Goal: Task Accomplishment & Management: Use online tool/utility

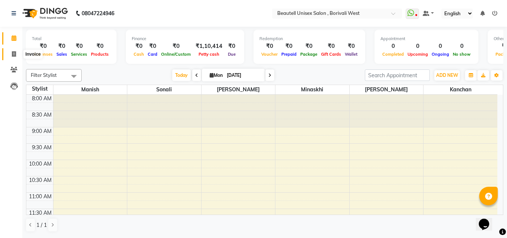
click at [13, 55] on icon at bounding box center [14, 54] width 4 height 6
select select "service"
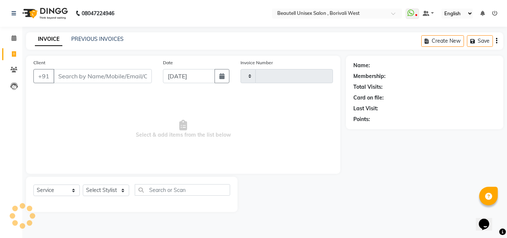
type input "1109"
select select "7692"
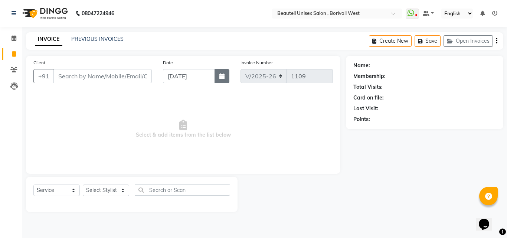
click at [224, 77] on icon "button" at bounding box center [221, 76] width 5 height 6
select select "9"
select select "2025"
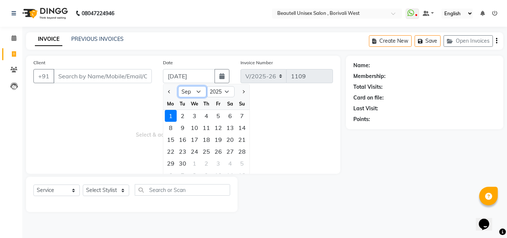
click at [199, 92] on select "Jan Feb Mar Apr May Jun [DATE] Aug Sep Oct Nov Dec" at bounding box center [192, 91] width 28 height 11
select select "8"
click at [178, 86] on select "Jan Feb Mar Apr May Jun [DATE] Aug Sep Oct Nov Dec" at bounding box center [192, 91] width 28 height 11
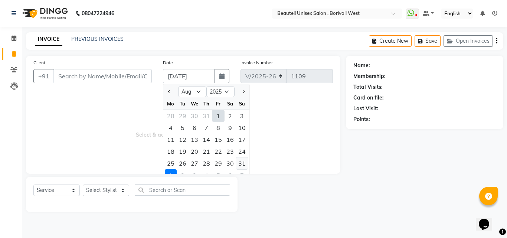
click at [243, 167] on div "31" at bounding box center [242, 163] width 12 height 12
type input "[DATE]"
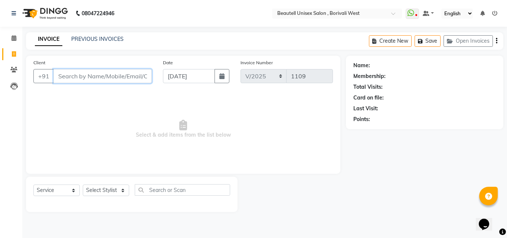
click at [58, 76] on input "Client" at bounding box center [102, 76] width 98 height 14
type input "p"
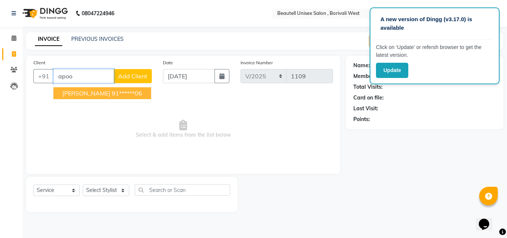
click at [77, 94] on span "[PERSON_NAME]" at bounding box center [86, 92] width 48 height 7
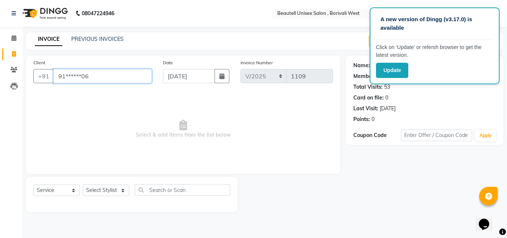
click at [105, 75] on input "91******06" at bounding box center [102, 76] width 98 height 14
type input "9"
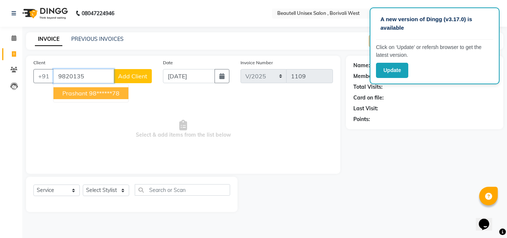
click at [105, 92] on ngb-highlight "98******78" at bounding box center [104, 92] width 30 height 7
type input "98******78"
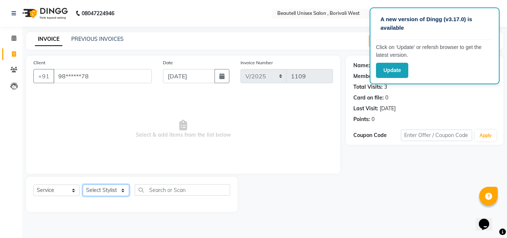
click at [121, 190] on select "Select Stylist [PERSON_NAME] [PERSON_NAME] [PERSON_NAME] [PERSON_NAME]" at bounding box center [106, 190] width 46 height 12
select select "68638"
click at [83, 184] on select "Select Stylist [PERSON_NAME] [PERSON_NAME] [PERSON_NAME] [PERSON_NAME]" at bounding box center [106, 190] width 46 height 12
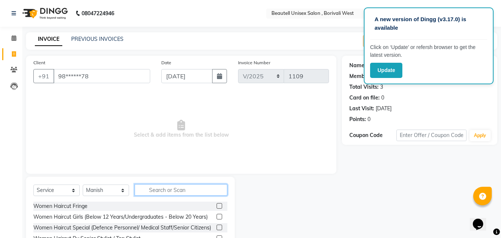
click at [149, 191] on input "text" at bounding box center [181, 190] width 93 height 12
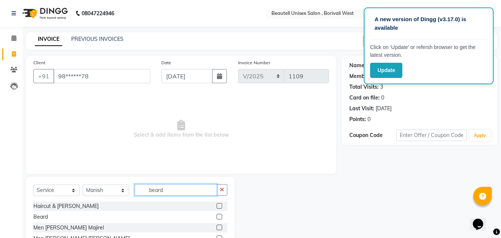
type input "beard"
click at [219, 219] on label at bounding box center [220, 217] width 6 height 6
click at [219, 219] on input "checkbox" at bounding box center [219, 217] width 5 height 5
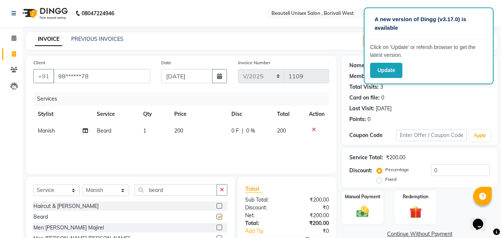
checkbox input "false"
click at [194, 130] on td "200" at bounding box center [198, 130] width 57 height 17
select select "68638"
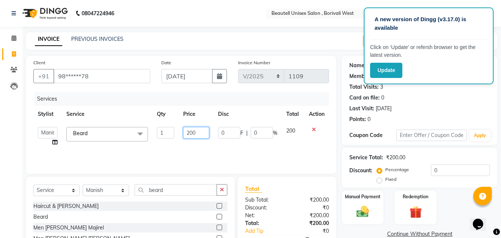
click at [199, 132] on input "200" at bounding box center [196, 133] width 26 height 12
type input "2"
type input "100"
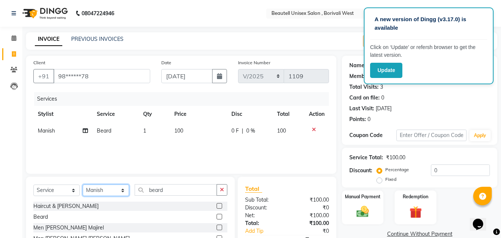
click at [123, 194] on select "Select Stylist [PERSON_NAME] [PERSON_NAME] [PERSON_NAME] [PERSON_NAME]" at bounding box center [106, 190] width 46 height 12
select select "68639"
click at [83, 184] on select "Select Stylist [PERSON_NAME] [PERSON_NAME] [PERSON_NAME] [PERSON_NAME]" at bounding box center [106, 190] width 46 height 12
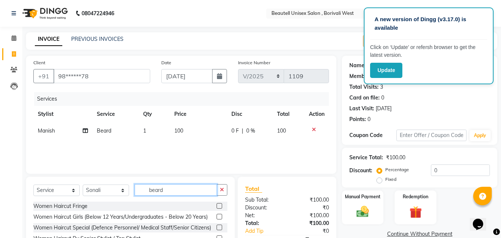
click at [168, 189] on input "beard" at bounding box center [176, 190] width 82 height 12
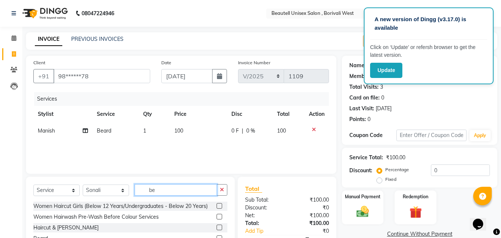
type input "b"
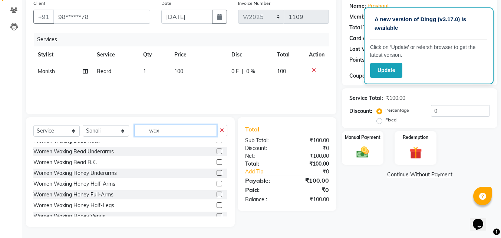
scroll to position [89, 0]
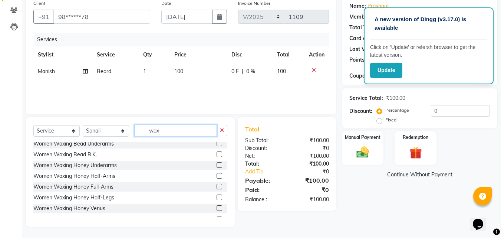
type input "wax"
click at [217, 175] on label at bounding box center [220, 176] width 6 height 6
click at [217, 175] on input "checkbox" at bounding box center [219, 176] width 5 height 5
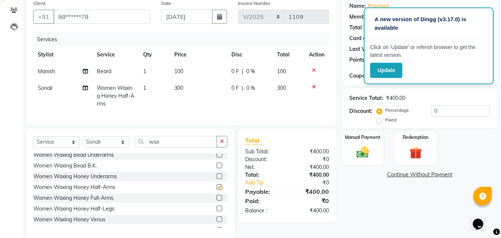
checkbox input "false"
click at [122, 148] on select "Select Stylist [PERSON_NAME] [PERSON_NAME] [PERSON_NAME] [PERSON_NAME]" at bounding box center [106, 142] width 46 height 12
select select "89857"
click at [83, 142] on select "Select Stylist [PERSON_NAME] [PERSON_NAME] [PERSON_NAME] [PERSON_NAME]" at bounding box center [106, 142] width 46 height 12
click at [232, 221] on div "Select Service Product Membership Package Voucher Prepaid Gift Card Select Styl…" at bounding box center [130, 182] width 209 height 109
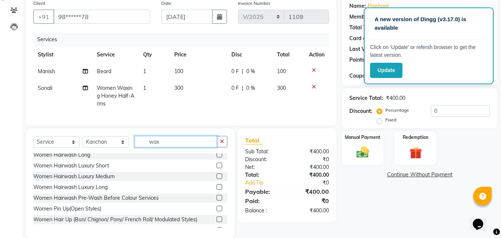
click at [164, 147] on input "wax" at bounding box center [176, 142] width 82 height 12
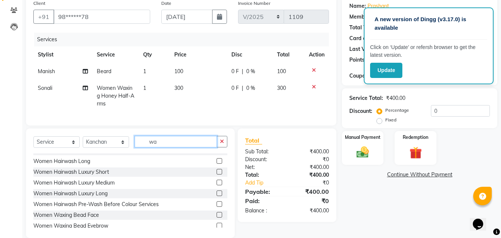
type input "w"
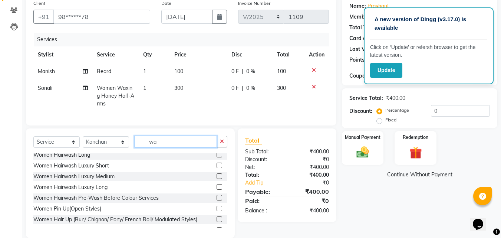
scroll to position [29, 0]
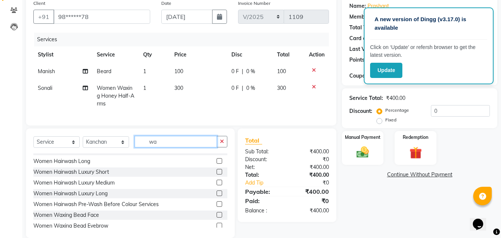
type input "wax"
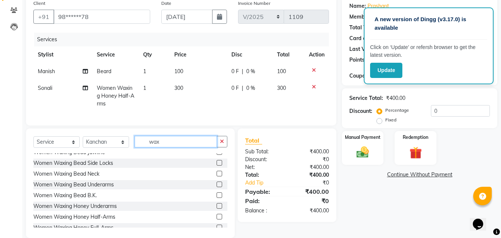
scroll to position [74, 0]
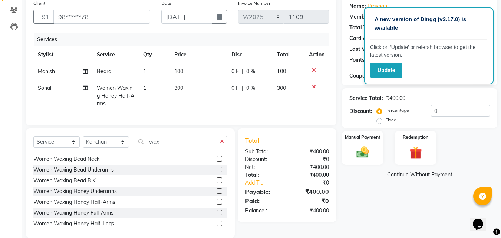
click at [217, 204] on label at bounding box center [220, 202] width 6 height 6
click at [217, 204] on input "checkbox" at bounding box center [219, 202] width 5 height 5
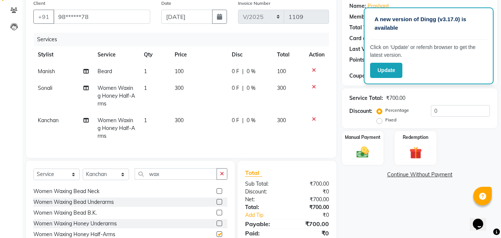
checkbox input "false"
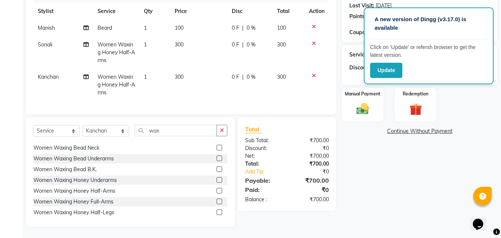
scroll to position [108, 0]
click at [217, 210] on label at bounding box center [220, 212] width 6 height 6
click at [217, 210] on input "checkbox" at bounding box center [219, 212] width 5 height 5
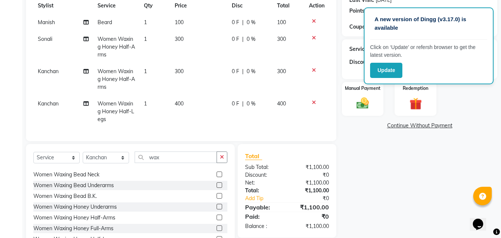
checkbox input "false"
click at [122, 163] on select "Select Stylist [PERSON_NAME] [PERSON_NAME] [PERSON_NAME] [PERSON_NAME]" at bounding box center [106, 158] width 46 height 12
select select "68639"
click at [83, 157] on select "Select Stylist [PERSON_NAME] [PERSON_NAME] [PERSON_NAME] [PERSON_NAME]" at bounding box center [106, 158] width 46 height 12
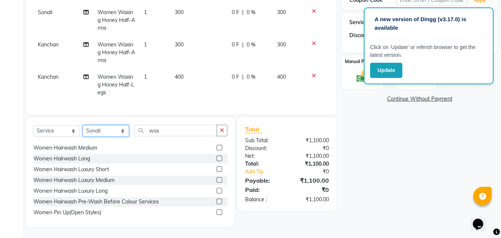
scroll to position [141, 0]
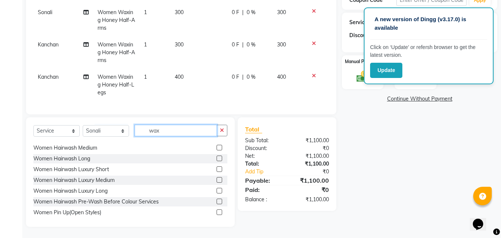
click at [161, 129] on input "wax" at bounding box center [176, 131] width 82 height 12
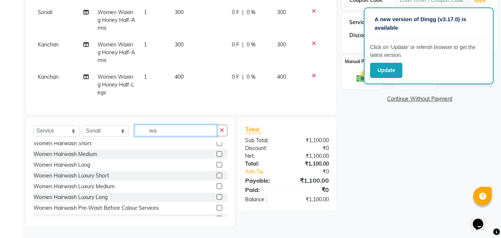
type input "wax"
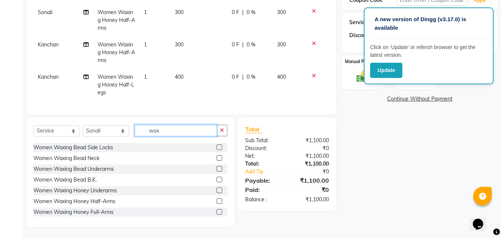
scroll to position [74, 0]
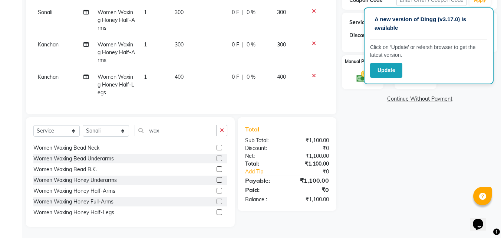
click at [217, 212] on label at bounding box center [220, 212] width 6 height 6
click at [217, 212] on input "checkbox" at bounding box center [219, 212] width 5 height 5
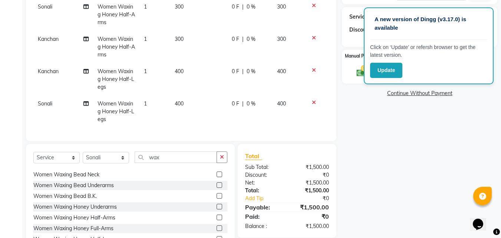
checkbox input "false"
click at [183, 70] on td "400" at bounding box center [198, 79] width 57 height 32
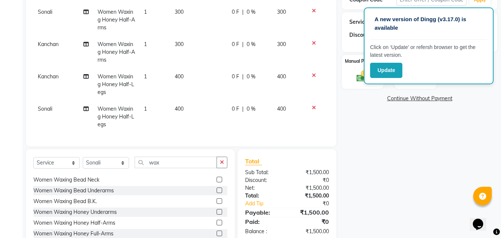
select select "89857"
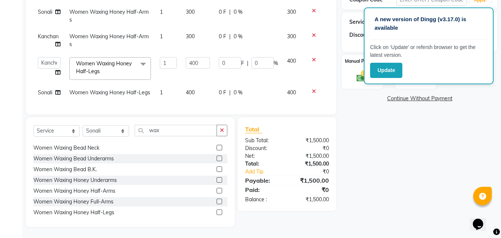
scroll to position [141, 0]
click at [204, 57] on input "400" at bounding box center [198, 63] width 24 height 12
type input "4"
type input "300"
click at [205, 86] on tbody "[PERSON_NAME] 1 100 0 F | 0 % 100 [PERSON_NAME] Women Waxing Honey Half-Arms 1 …" at bounding box center [181, 44] width 296 height 114
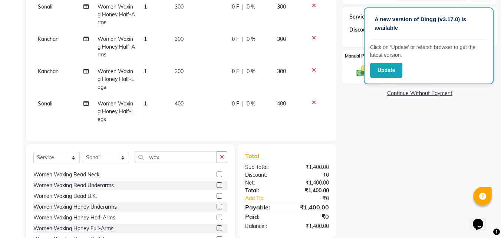
click at [187, 99] on td "400" at bounding box center [198, 111] width 57 height 32
select select "68639"
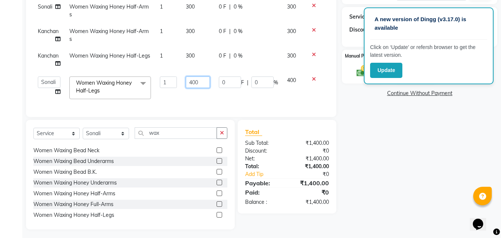
click at [204, 82] on input "400" at bounding box center [198, 82] width 24 height 12
type input "4"
type input "300"
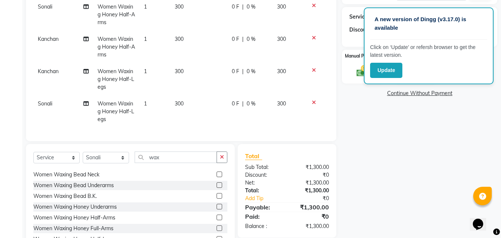
click at [383, 121] on div "Name: Prashant Membership: No Active Membership Total Visits: 3 Card on file: 0…" at bounding box center [422, 84] width 161 height 338
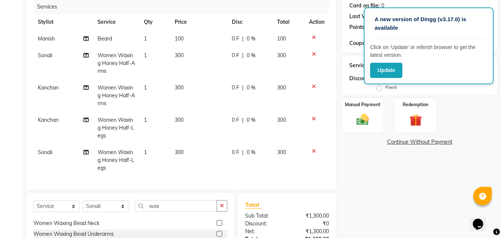
scroll to position [80, 0]
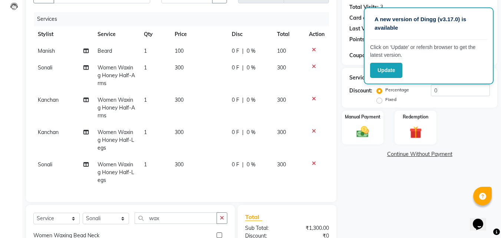
click at [184, 62] on td "300" at bounding box center [198, 75] width 57 height 32
select select "68639"
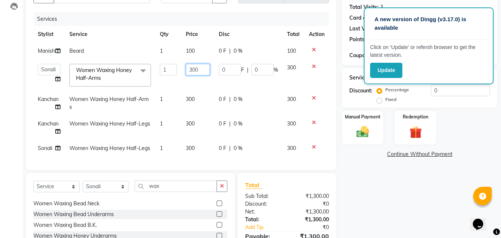
click at [201, 69] on input "300" at bounding box center [198, 70] width 24 height 12
type input "3"
type input "200"
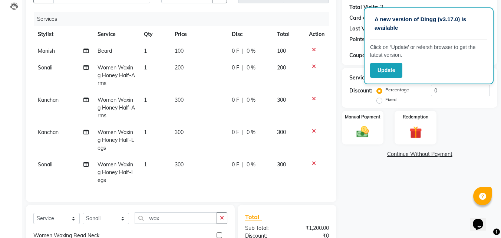
click at [203, 95] on td "300" at bounding box center [198, 108] width 57 height 32
select select "89857"
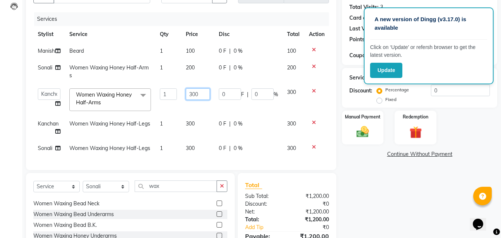
click at [203, 95] on input "300" at bounding box center [198, 94] width 24 height 12
type input "3"
type input "200"
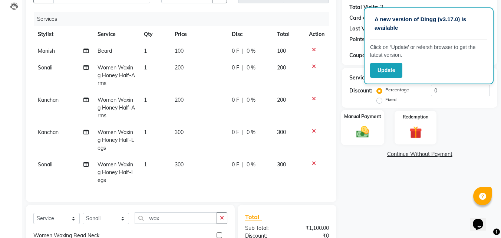
click at [366, 127] on img at bounding box center [363, 131] width 21 height 15
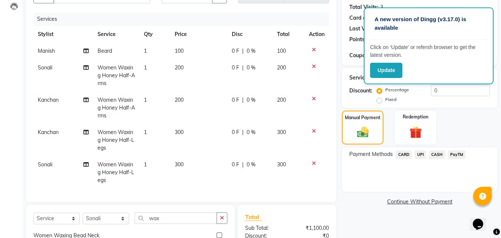
click at [441, 153] on span "CASH" at bounding box center [437, 154] width 16 height 9
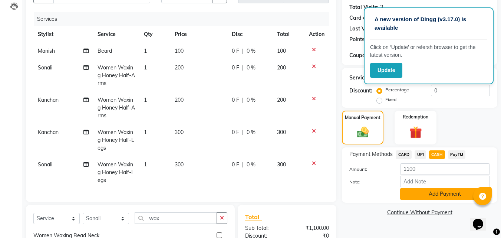
click at [433, 191] on button "Add Payment" at bounding box center [445, 194] width 90 height 12
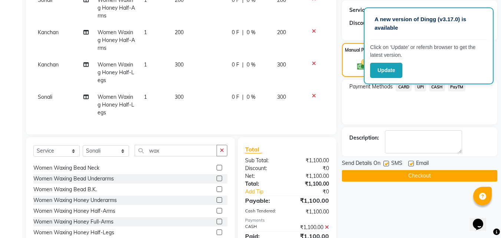
scroll to position [154, 0]
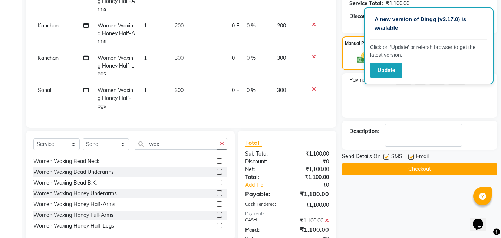
click at [386, 158] on label at bounding box center [387, 157] width 6 height 6
click at [386, 158] on input "checkbox" at bounding box center [386, 157] width 5 height 5
checkbox input "false"
click at [399, 170] on button "Checkout" at bounding box center [420, 169] width 156 height 12
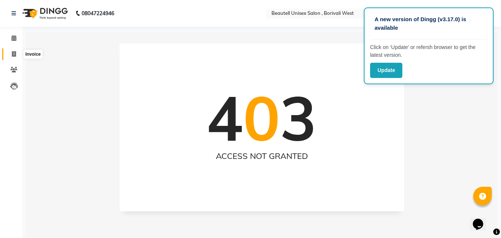
click at [13, 54] on icon at bounding box center [14, 54] width 4 height 6
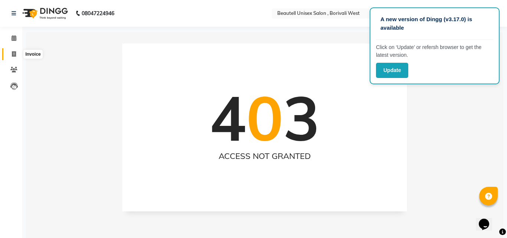
select select "7692"
select select "service"
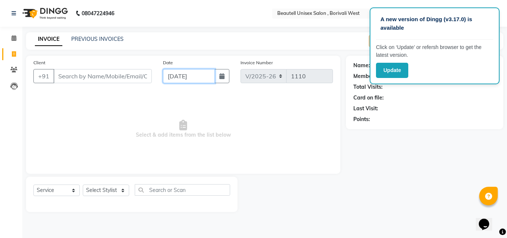
click at [188, 77] on input "[DATE]" at bounding box center [189, 76] width 52 height 14
select select "9"
select select "2025"
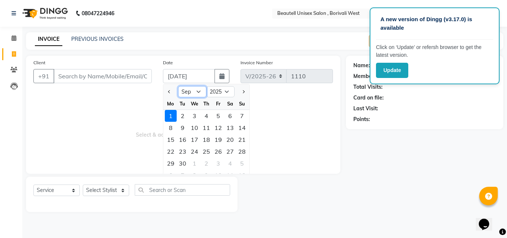
click at [198, 93] on select "Jan Feb Mar Apr May Jun [DATE] Aug Sep Oct Nov Dec" at bounding box center [192, 91] width 28 height 11
select select "8"
click at [178, 86] on select "Jan Feb Mar Apr May Jun [DATE] Aug Sep Oct Nov Dec" at bounding box center [192, 91] width 28 height 11
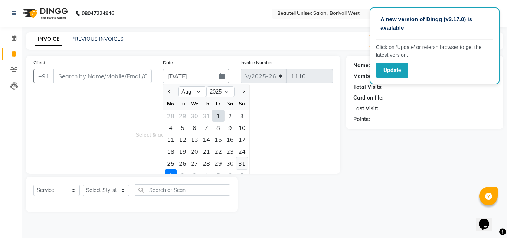
click at [241, 163] on div "31" at bounding box center [242, 163] width 12 height 12
type input "[DATE]"
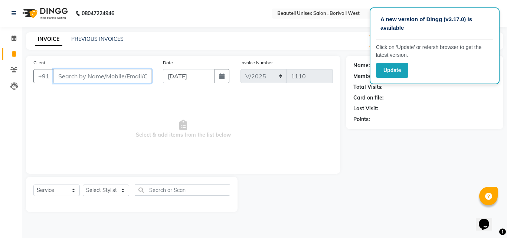
click at [57, 76] on input "Client" at bounding box center [102, 76] width 98 height 14
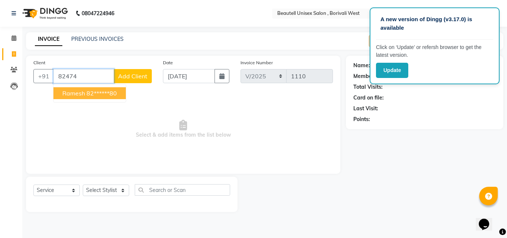
click at [83, 93] on span "Ramesh" at bounding box center [73, 92] width 23 height 7
type input "82******80"
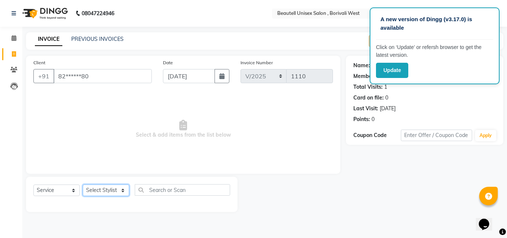
click at [123, 191] on select "Select Stylist [PERSON_NAME] [PERSON_NAME] [PERSON_NAME] [PERSON_NAME]" at bounding box center [106, 190] width 46 height 12
select select "68638"
click at [83, 184] on select "Select Stylist [PERSON_NAME] [PERSON_NAME] [PERSON_NAME] [PERSON_NAME]" at bounding box center [106, 190] width 46 height 12
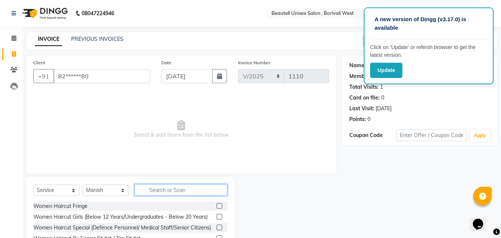
click at [149, 192] on input "text" at bounding box center [181, 190] width 93 height 12
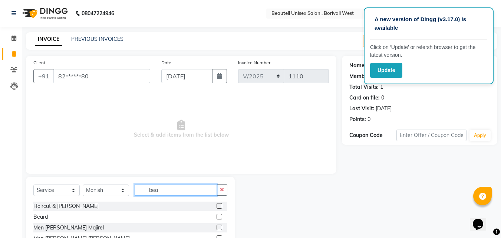
type input "bea"
click at [217, 216] on label at bounding box center [220, 217] width 6 height 6
click at [217, 216] on input "checkbox" at bounding box center [219, 217] width 5 height 5
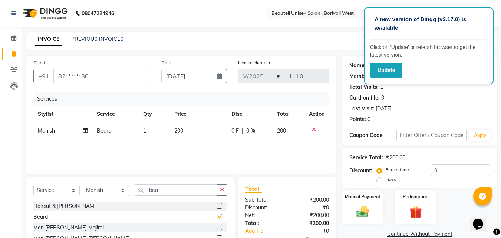
checkbox input "false"
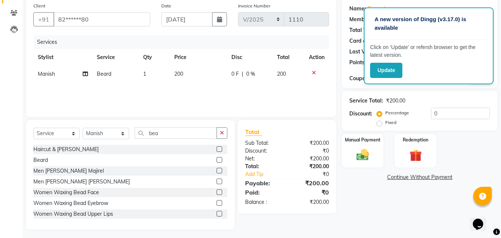
scroll to position [59, 0]
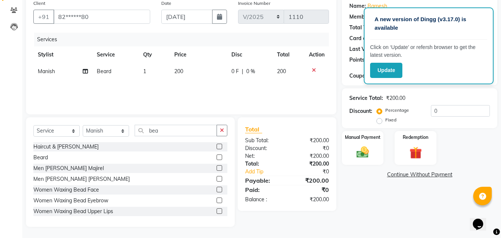
click at [186, 70] on td "200" at bounding box center [198, 71] width 57 height 17
select select "68638"
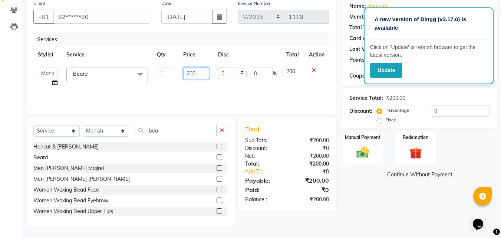
click at [196, 73] on input "200" at bounding box center [196, 74] width 26 height 12
type input "2"
type input "100"
click at [359, 141] on div "Manual Payment" at bounding box center [362, 147] width 43 height 35
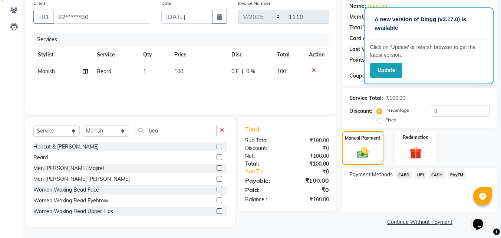
click at [458, 176] on span "PayTM" at bounding box center [457, 175] width 18 height 9
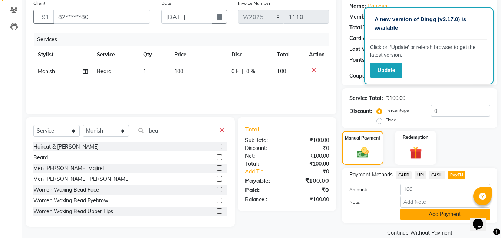
click at [451, 213] on button "Add Payment" at bounding box center [445, 215] width 90 height 12
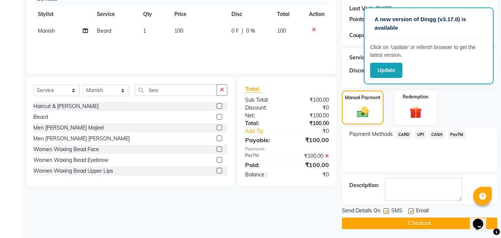
scroll to position [102, 0]
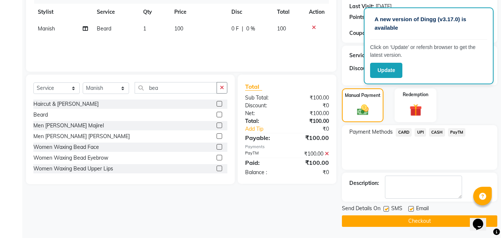
click at [380, 219] on button "Checkout" at bounding box center [420, 221] width 156 height 12
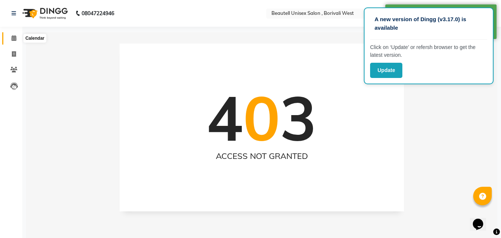
click at [14, 39] on icon at bounding box center [14, 38] width 5 height 6
